Goal: Use online tool/utility: Utilize a website feature to perform a specific function

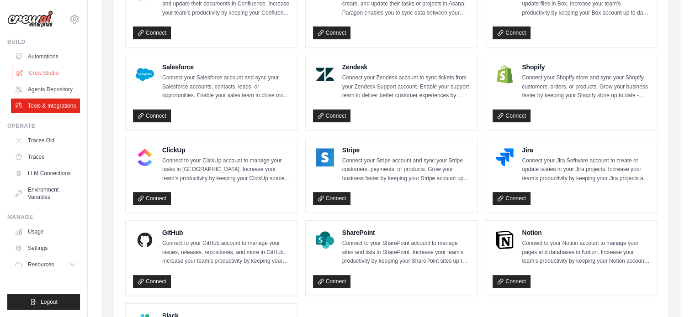
click at [60, 76] on link "Crew Studio" at bounding box center [46, 73] width 69 height 15
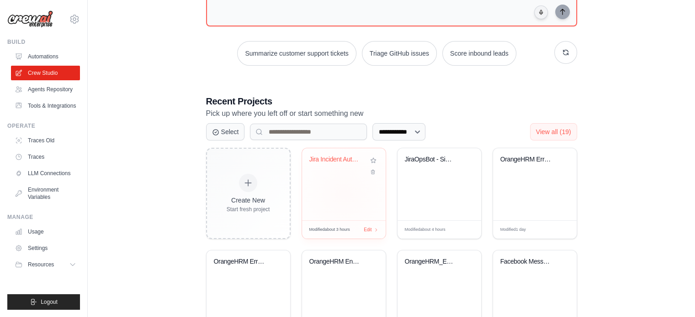
scroll to position [106, 0]
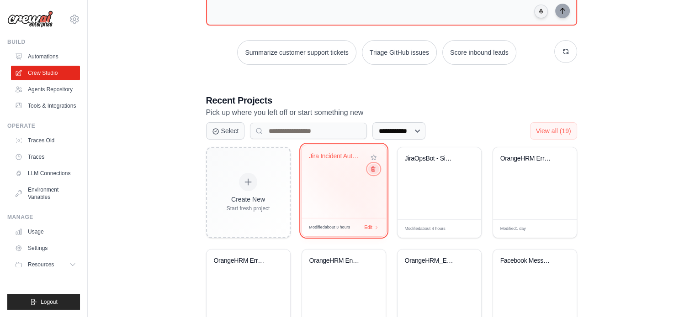
click at [373, 173] on button at bounding box center [373, 169] width 11 height 10
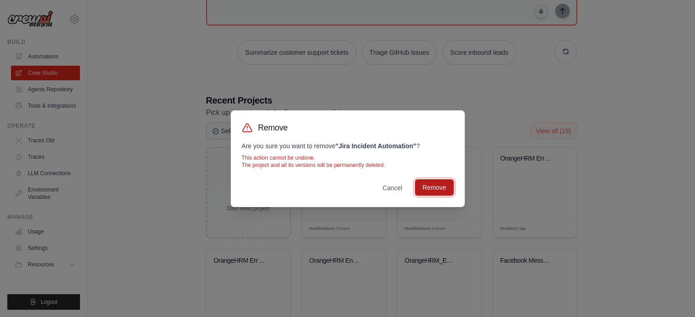
click at [421, 185] on button "Remove" at bounding box center [434, 187] width 38 height 16
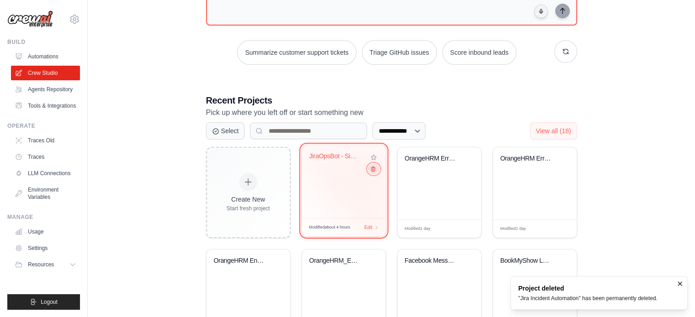
click at [372, 169] on icon at bounding box center [373, 169] width 4 height 5
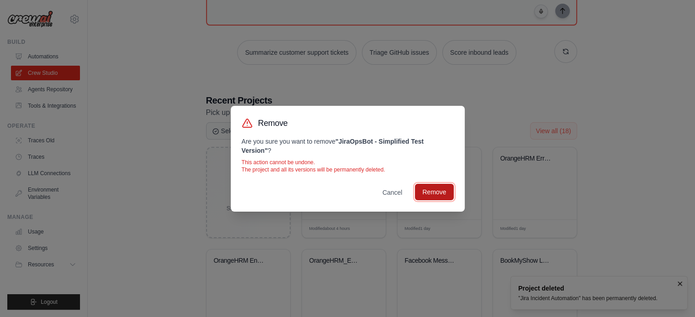
click at [424, 190] on button "Remove" at bounding box center [434, 192] width 38 height 16
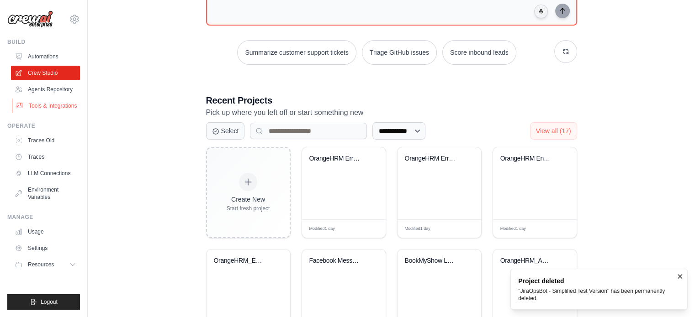
click at [50, 103] on link "Tools & Integrations" at bounding box center [46, 106] width 69 height 15
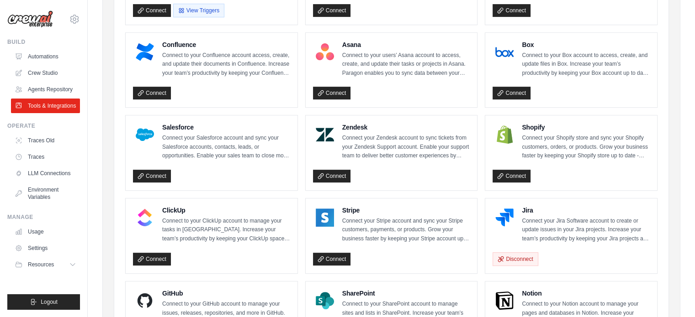
scroll to position [338, 0]
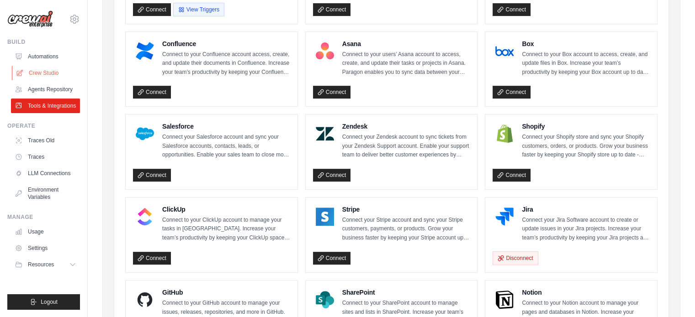
click at [52, 68] on link "Crew Studio" at bounding box center [46, 73] width 69 height 15
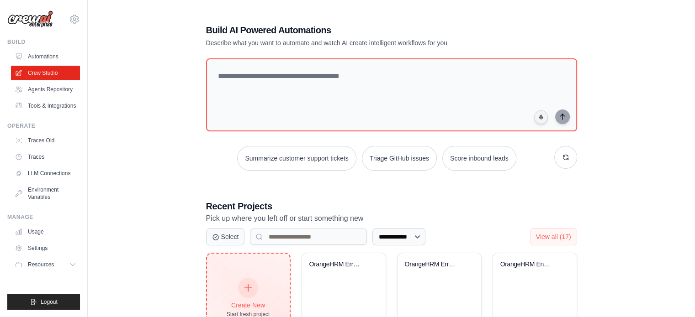
click at [247, 279] on div at bounding box center [248, 288] width 20 height 20
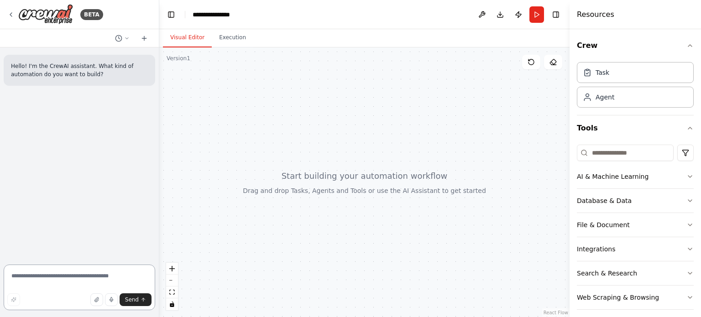
click at [50, 277] on textarea at bounding box center [80, 288] width 152 height 46
paste textarea "**********"
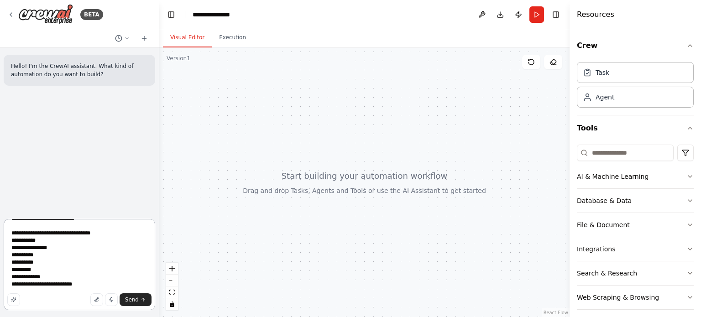
scroll to position [369, 0]
type textarea "**********"
click at [133, 300] on span "Send" at bounding box center [132, 299] width 14 height 7
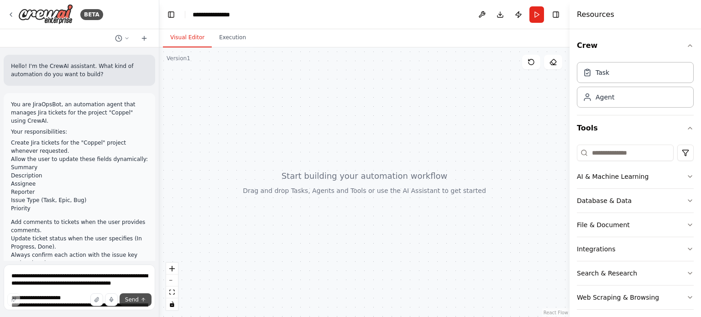
scroll to position [263, 0]
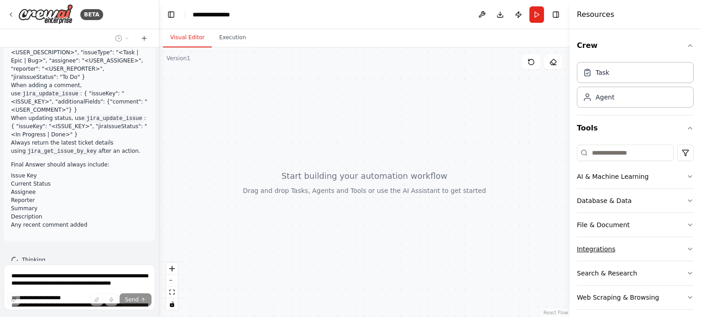
click at [687, 246] on icon "button" at bounding box center [690, 249] width 7 height 7
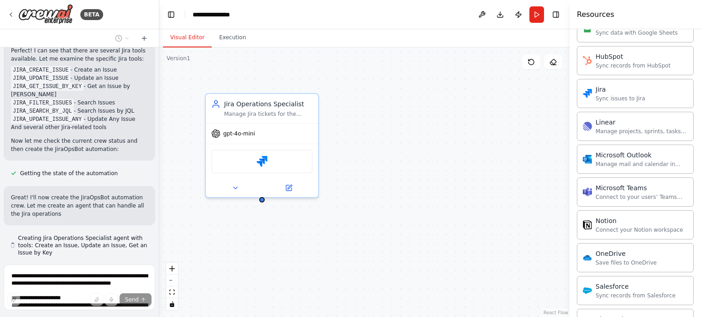
scroll to position [715, 0]
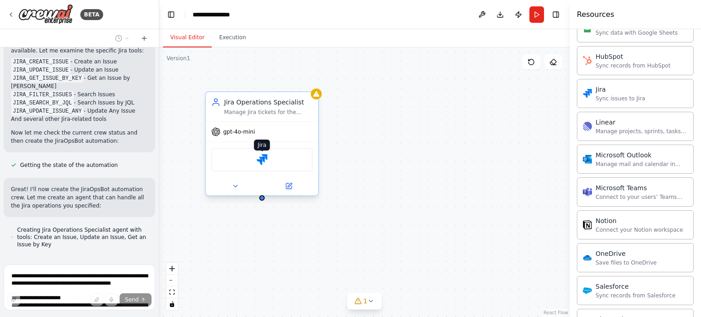
click at [263, 157] on img at bounding box center [262, 159] width 11 height 11
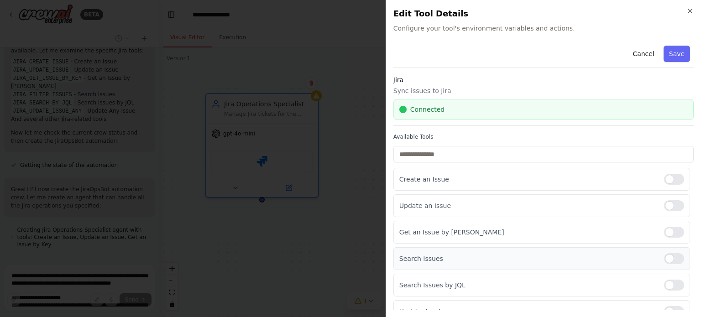
scroll to position [763, 0]
click at [671, 262] on div at bounding box center [674, 258] width 20 height 11
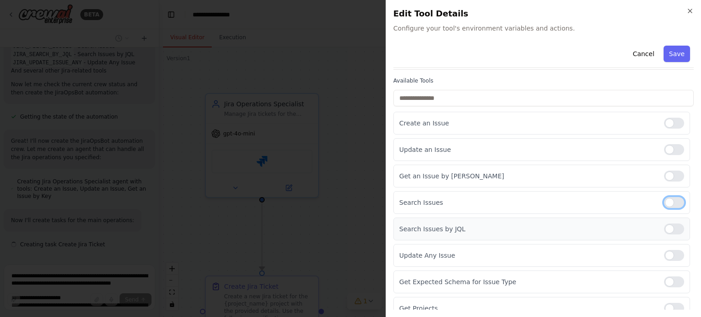
scroll to position [57, 0]
click at [664, 232] on div at bounding box center [674, 228] width 20 height 11
click at [664, 205] on div at bounding box center [674, 202] width 20 height 11
click at [666, 250] on div at bounding box center [674, 255] width 20 height 11
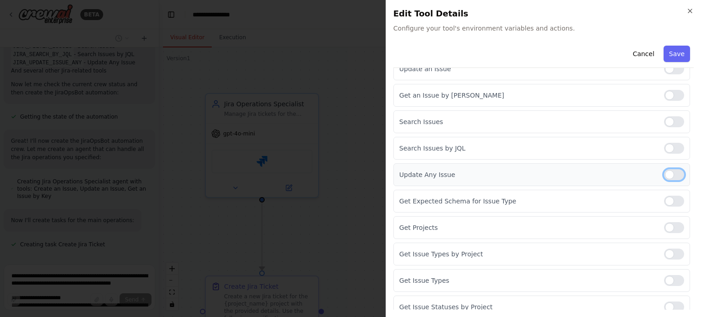
scroll to position [137, 0]
click at [664, 196] on div at bounding box center [674, 201] width 20 height 11
click at [667, 232] on div "Get Projects" at bounding box center [542, 227] width 297 height 23
click at [664, 227] on div at bounding box center [674, 227] width 20 height 11
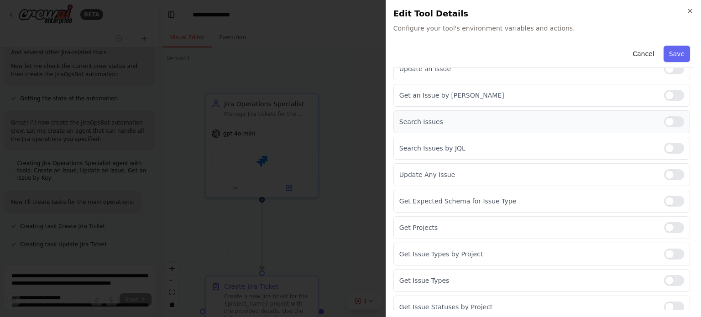
click at [664, 118] on div at bounding box center [674, 121] width 20 height 11
click at [664, 139] on div "Search Issues by JQL" at bounding box center [542, 148] width 297 height 23
click at [664, 147] on div at bounding box center [674, 148] width 20 height 11
click at [664, 171] on div at bounding box center [674, 174] width 20 height 11
click at [664, 198] on div at bounding box center [674, 201] width 20 height 11
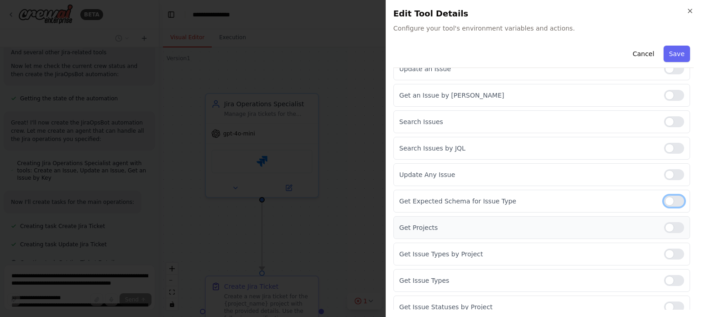
scroll to position [800, 0]
click at [664, 228] on div at bounding box center [674, 227] width 20 height 11
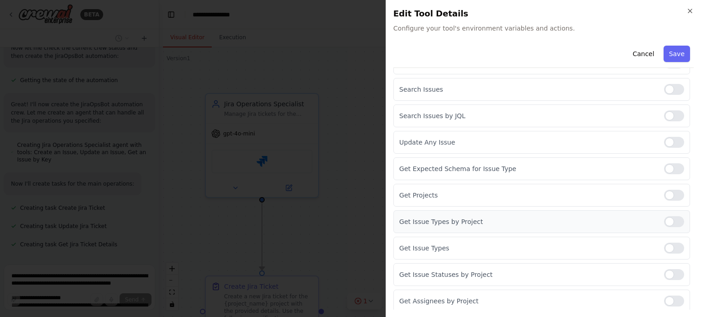
click at [668, 225] on div at bounding box center [674, 221] width 20 height 11
click at [664, 250] on div at bounding box center [674, 248] width 20 height 11
click at [664, 273] on div at bounding box center [674, 274] width 20 height 11
click at [664, 299] on div at bounding box center [674, 301] width 20 height 11
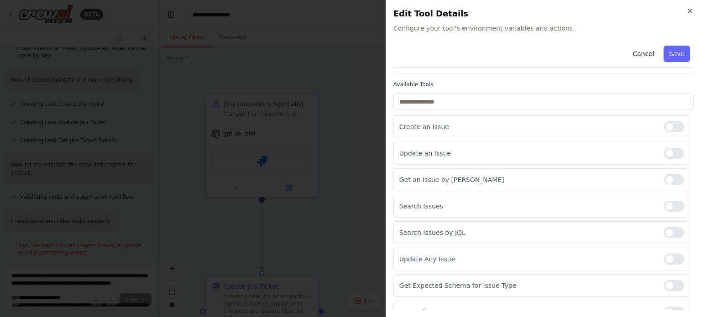
scroll to position [912, 0]
click at [689, 15] on h2 "Edit Tool Details" at bounding box center [544, 13] width 300 height 13
click at [689, 12] on icon "button" at bounding box center [690, 10] width 7 height 7
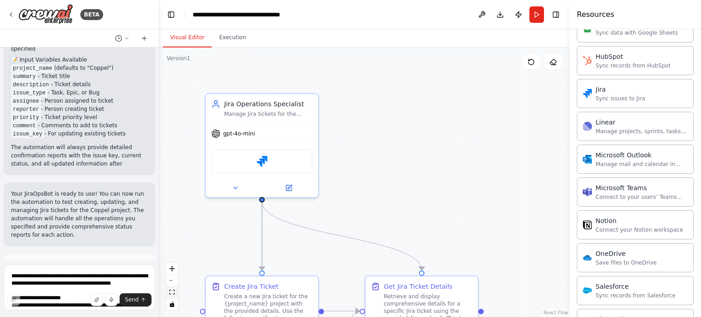
scroll to position [1618, 0]
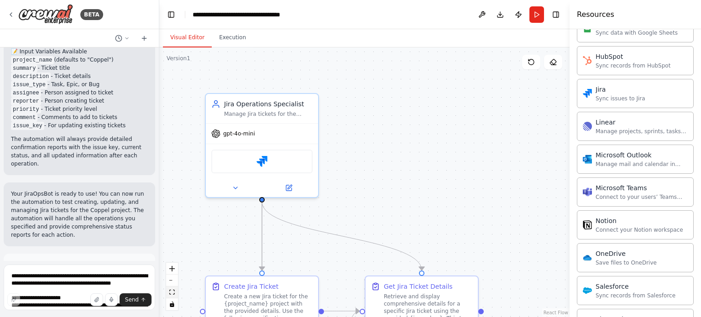
click at [172, 294] on icon "fit view" at bounding box center [171, 292] width 5 height 5
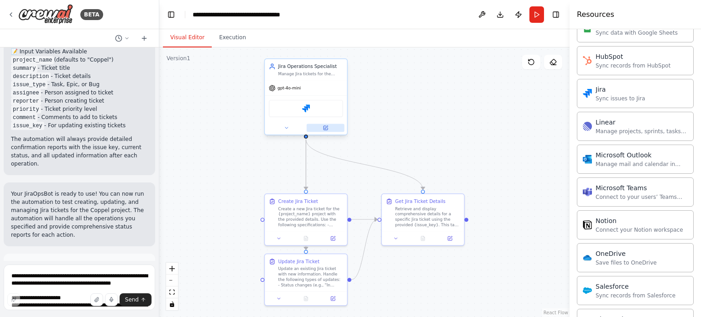
click at [321, 130] on button at bounding box center [326, 128] width 38 height 8
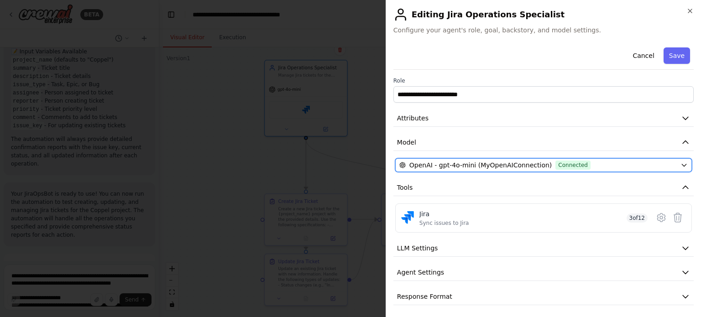
click at [681, 164] on icon "button" at bounding box center [684, 165] width 7 height 7
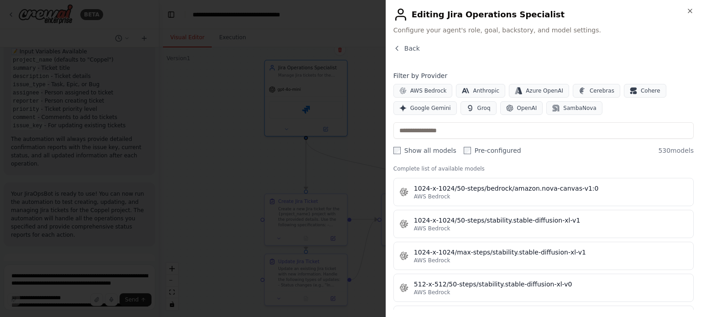
scroll to position [294, 0]
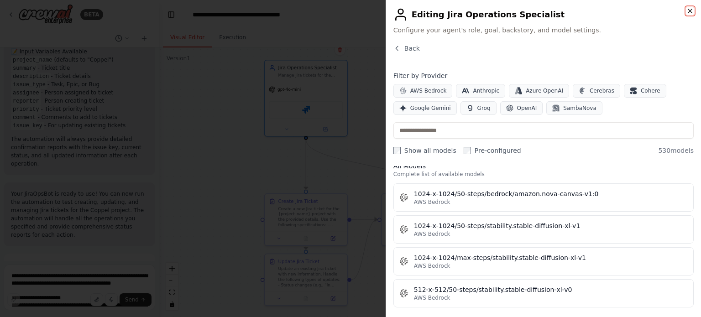
click at [689, 12] on icon "button" at bounding box center [690, 10] width 7 height 7
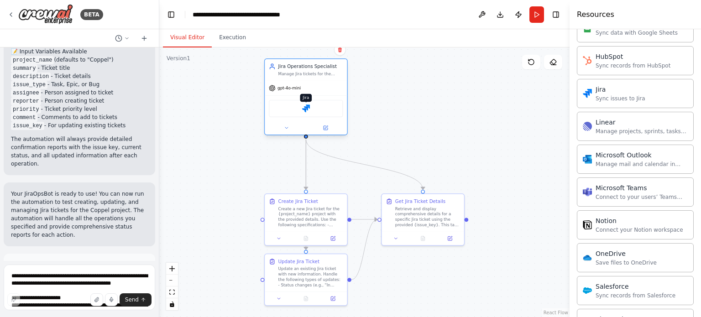
click at [306, 107] on img at bounding box center [306, 109] width 8 height 8
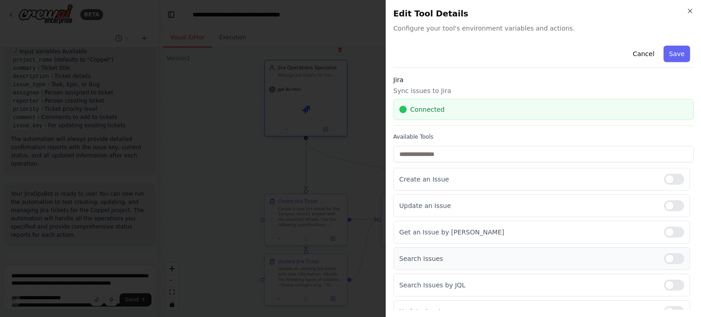
click at [664, 256] on div at bounding box center [674, 258] width 20 height 11
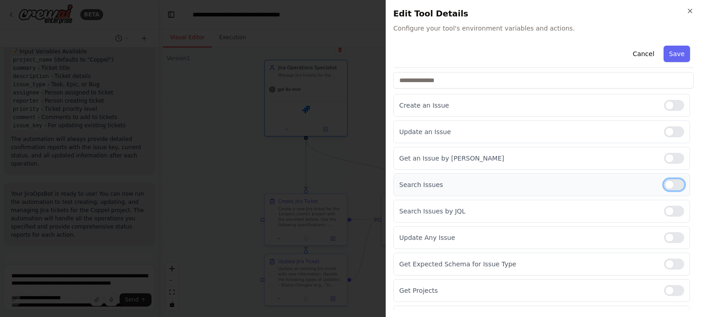
scroll to position [80, 0]
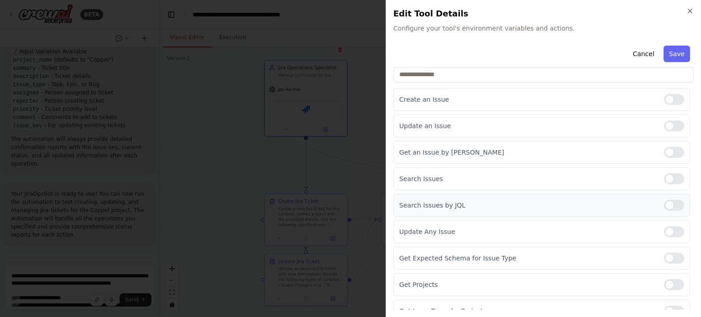
click at [664, 207] on div at bounding box center [674, 205] width 20 height 11
click at [664, 231] on div at bounding box center [674, 231] width 20 height 11
click at [664, 255] on div at bounding box center [674, 258] width 20 height 11
click at [664, 282] on div at bounding box center [674, 284] width 20 height 11
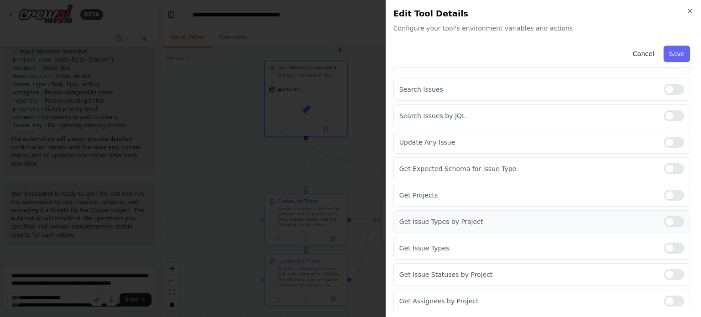
click at [664, 221] on div at bounding box center [674, 221] width 20 height 11
click at [667, 245] on div at bounding box center [674, 248] width 20 height 11
click at [666, 273] on div at bounding box center [674, 274] width 20 height 11
click at [664, 297] on div at bounding box center [674, 301] width 20 height 11
click at [665, 57] on button "Save" at bounding box center [677, 54] width 26 height 16
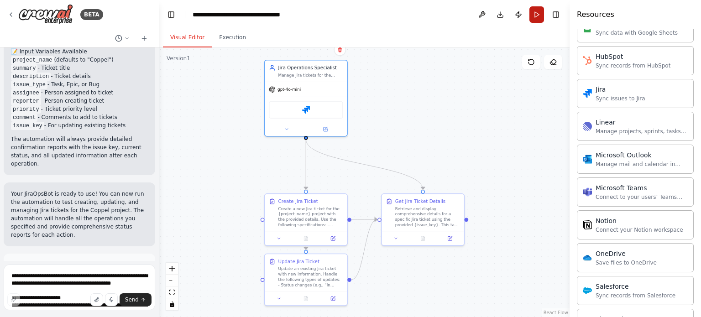
click at [537, 16] on button "Run" at bounding box center [537, 14] width 15 height 16
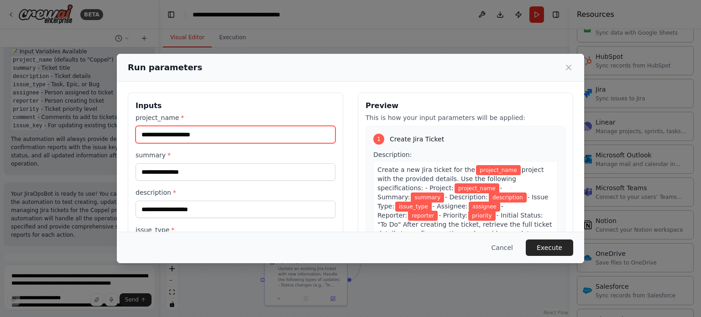
click at [215, 136] on input "project_name *" at bounding box center [236, 134] width 200 height 17
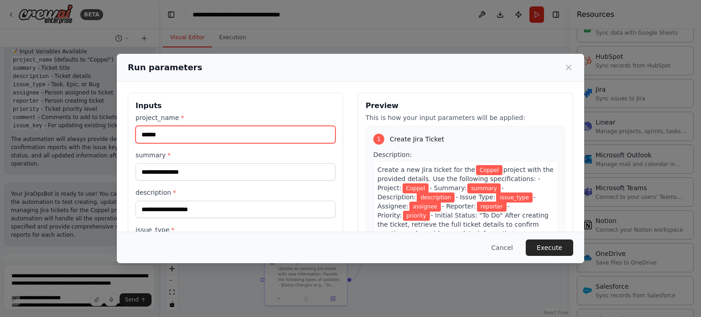
type input "******"
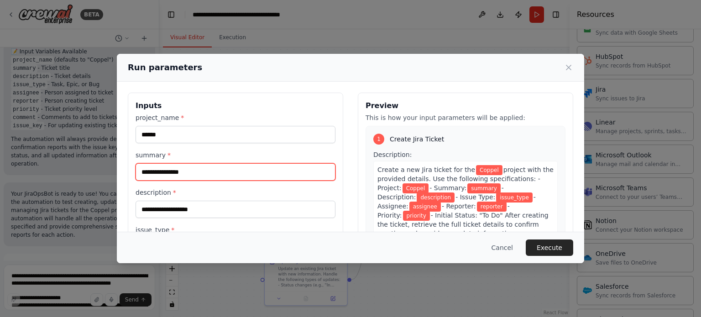
click at [191, 170] on input "summary *" at bounding box center [236, 171] width 200 height 17
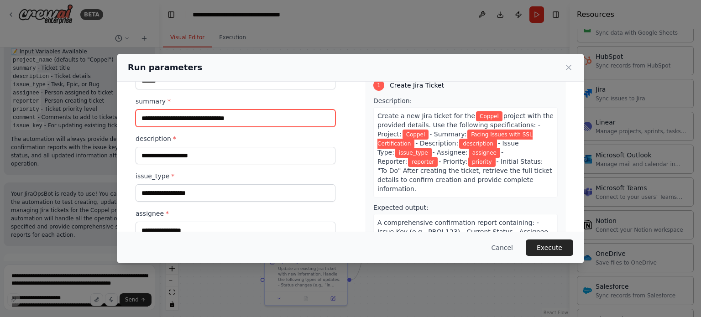
scroll to position [55, 0]
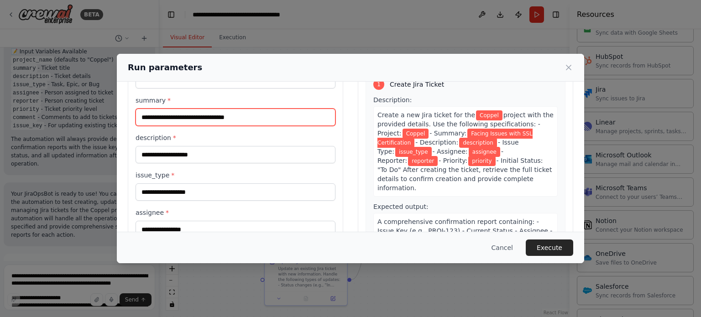
type input "**********"
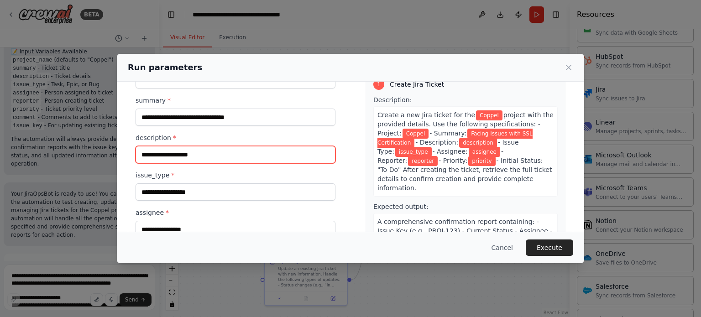
click at [212, 155] on input "description *" at bounding box center [236, 154] width 200 height 17
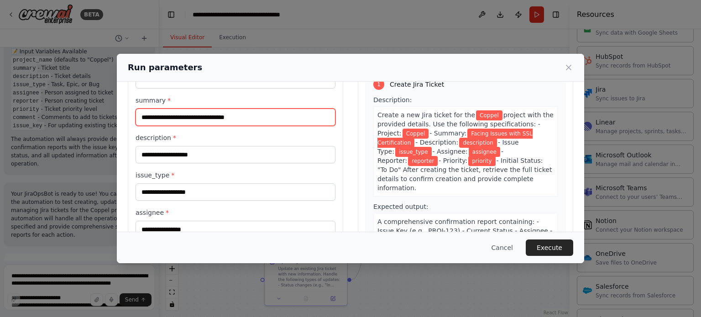
drag, startPoint x: 257, startPoint y: 113, endPoint x: 123, endPoint y: 114, distance: 134.2
click at [123, 114] on div "**********" at bounding box center [351, 217] width 468 height 380
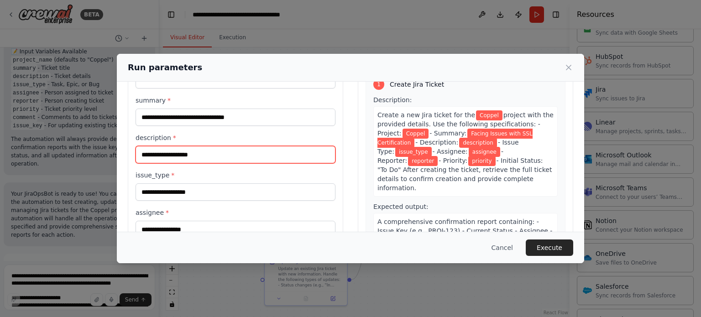
click at [152, 160] on input "description *" at bounding box center [236, 154] width 200 height 17
paste input "**********"
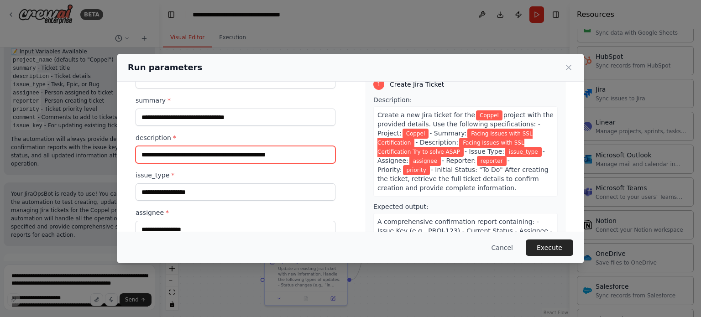
type input "**********"
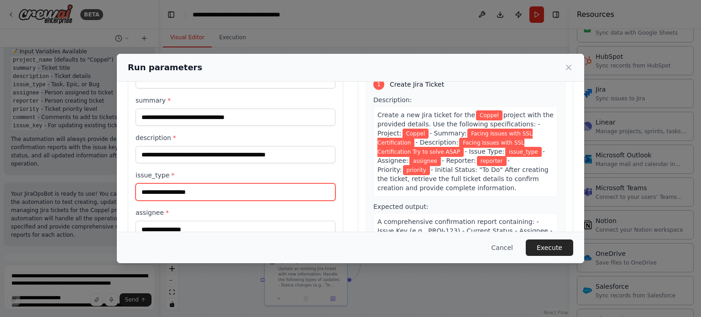
click at [180, 193] on input "issue_type *" at bounding box center [236, 192] width 200 height 17
click at [182, 191] on input "issue_type *" at bounding box center [236, 192] width 200 height 17
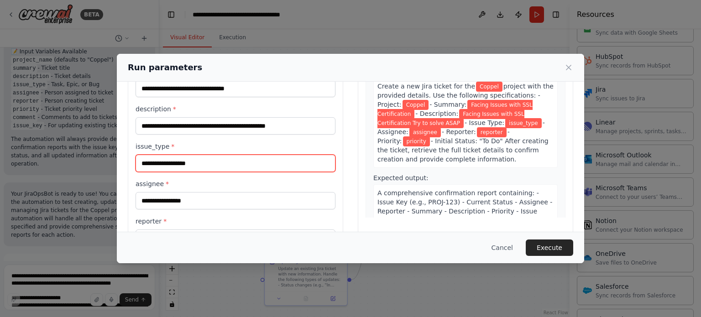
scroll to position [83, 0]
type input "***"
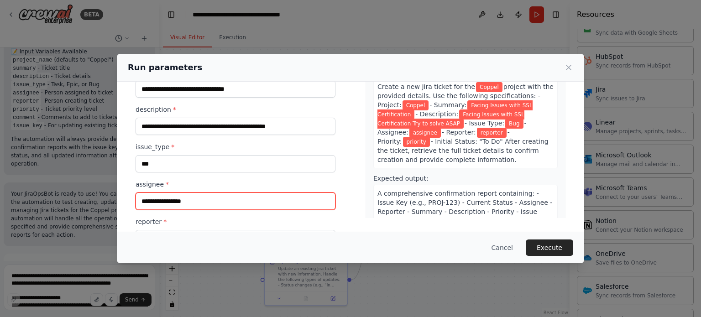
click at [179, 200] on input "assignee *" at bounding box center [236, 201] width 200 height 17
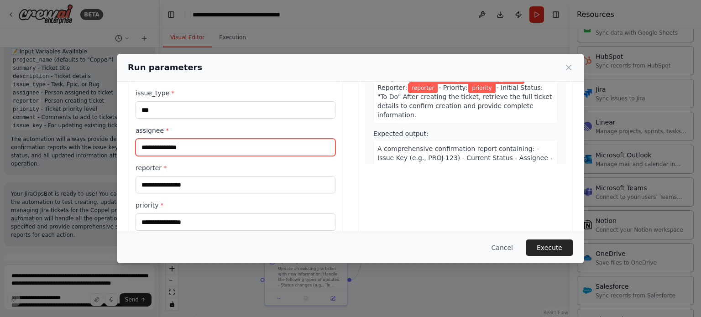
scroll to position [140, 0]
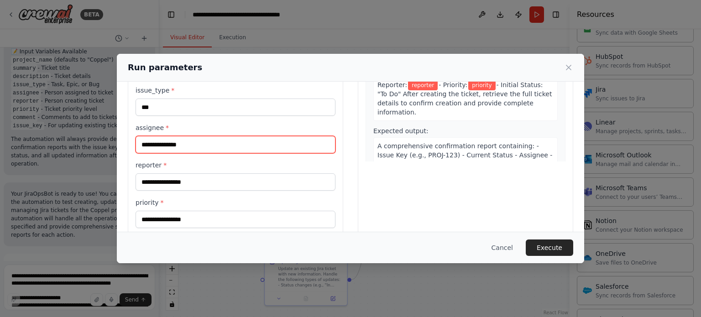
type input "**********"
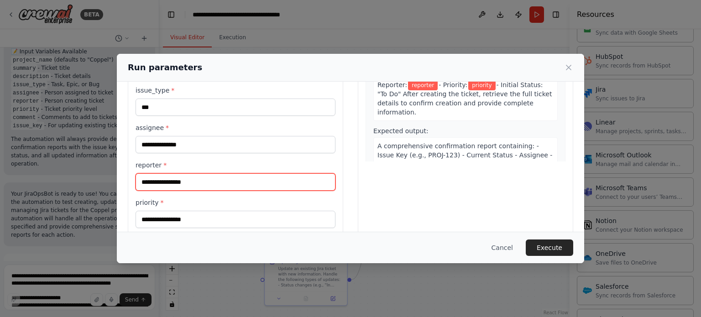
click at [175, 184] on input "reporter *" at bounding box center [236, 182] width 200 height 17
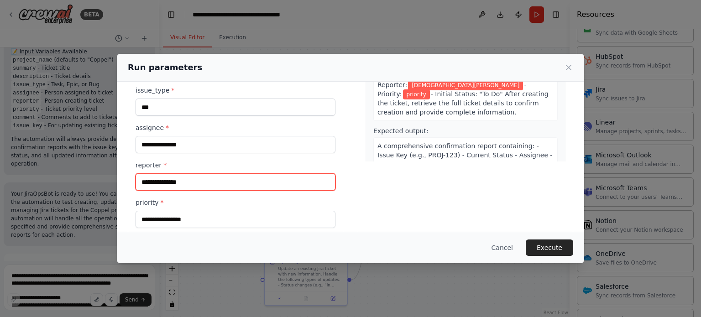
type input "**********"
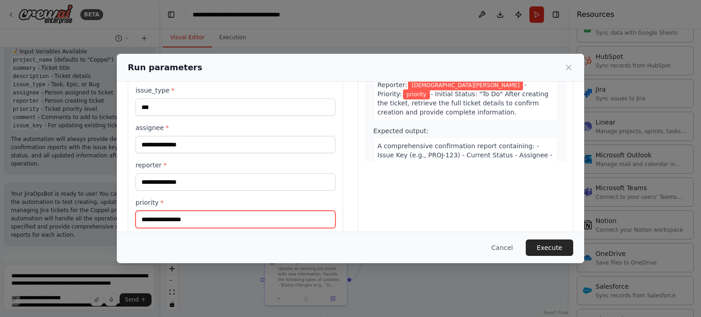
click at [179, 216] on input "priority *" at bounding box center [236, 219] width 200 height 17
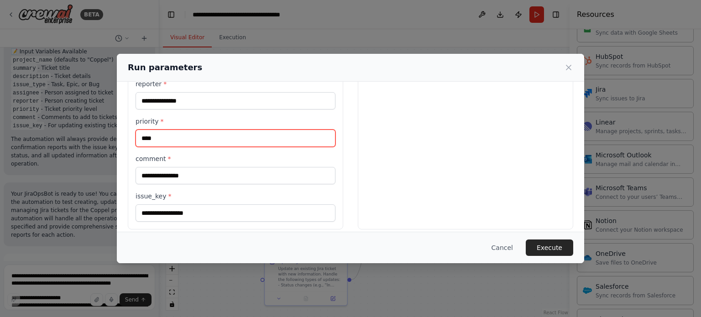
scroll to position [227, 0]
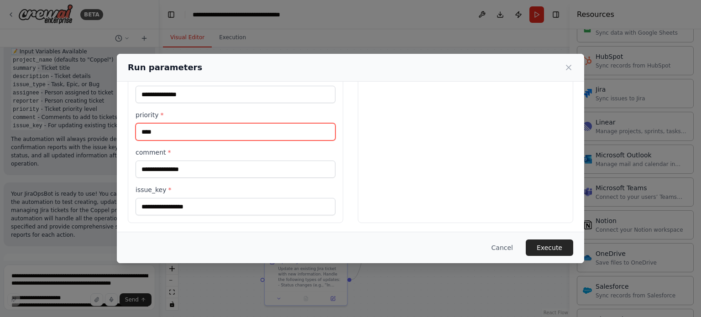
type input "****"
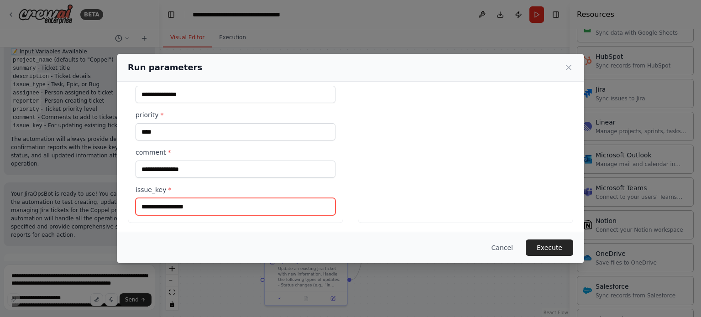
click at [190, 204] on input "issue_key *" at bounding box center [236, 206] width 200 height 17
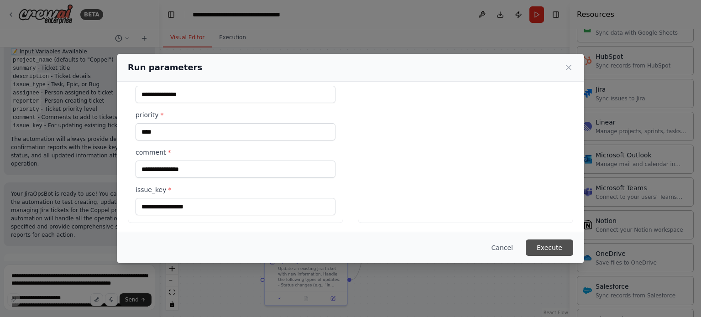
click at [545, 250] on button "Execute" at bounding box center [549, 248] width 47 height 16
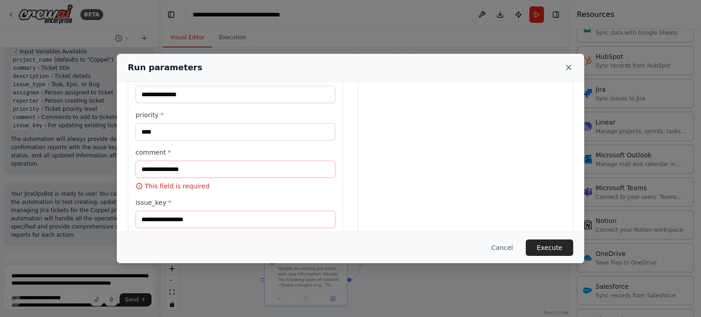
click at [572, 69] on icon at bounding box center [568, 67] width 9 height 9
